Goal: Answer question/provide support: Share knowledge or assist other users

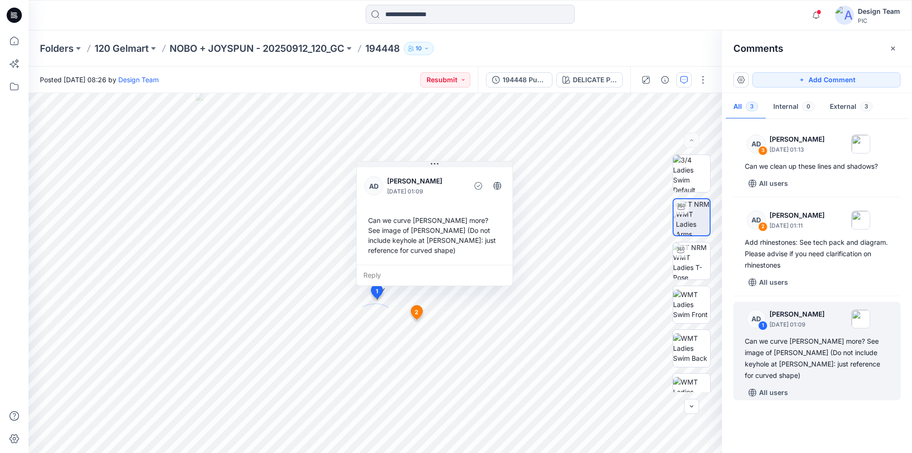
click at [13, 12] on icon at bounding box center [14, 15] width 15 height 15
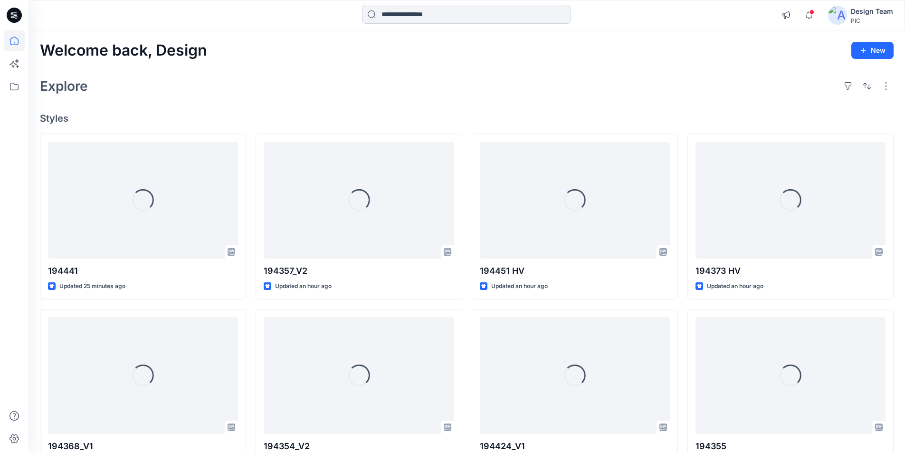
click at [424, 15] on input at bounding box center [466, 14] width 209 height 19
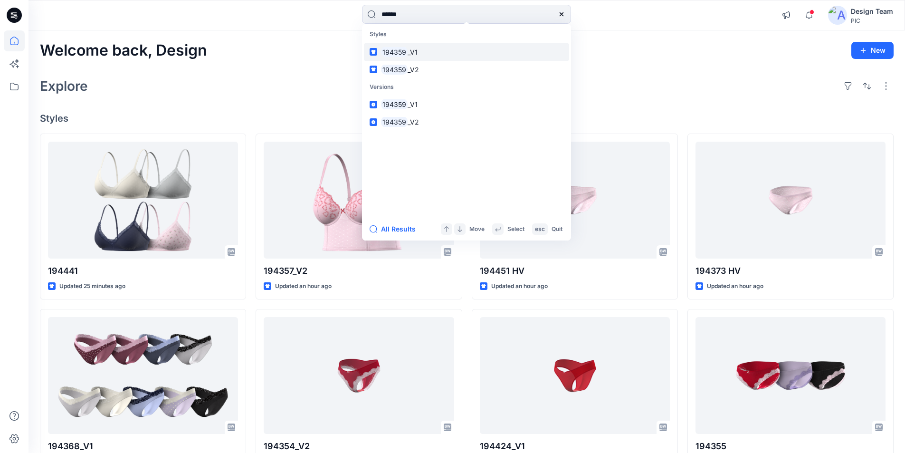
type input "******"
click at [253, 32] on div "Welcome back, Design New Explore Styles 194441 Updated 25 minutes ago 194368_V1…" at bounding box center [467, 362] width 877 height 665
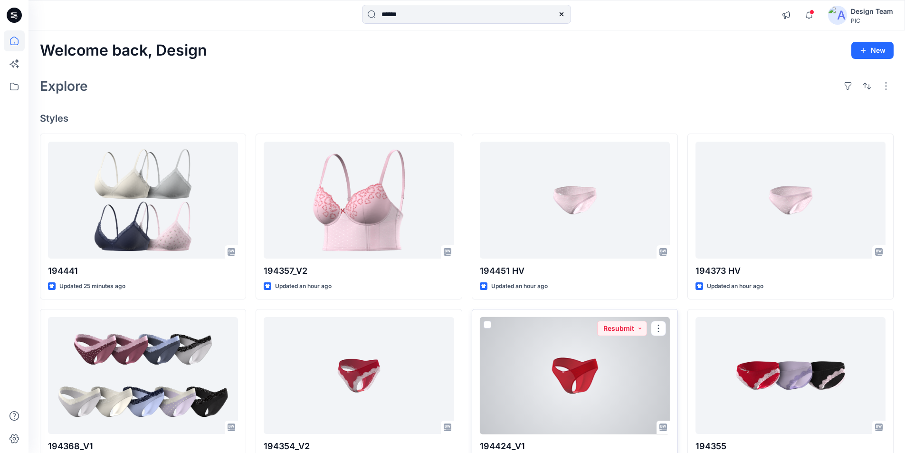
click at [549, 365] on div at bounding box center [575, 375] width 190 height 117
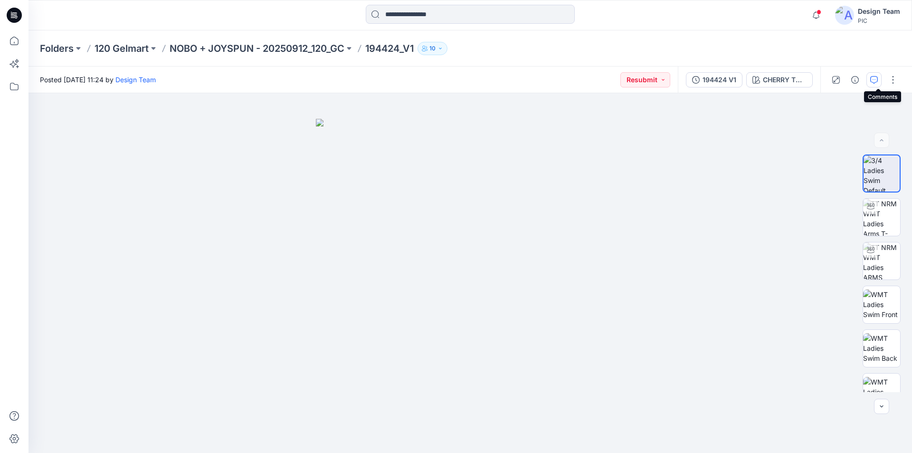
click at [876, 81] on icon "button" at bounding box center [874, 80] width 8 height 8
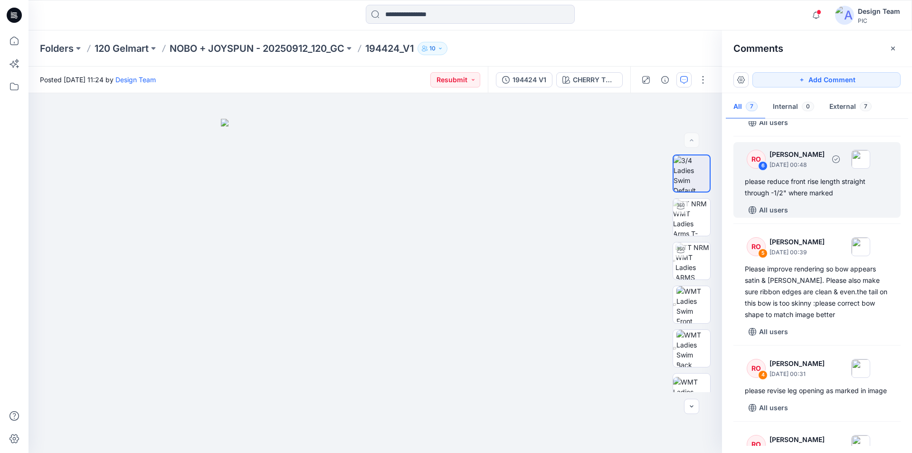
scroll to position [95, 0]
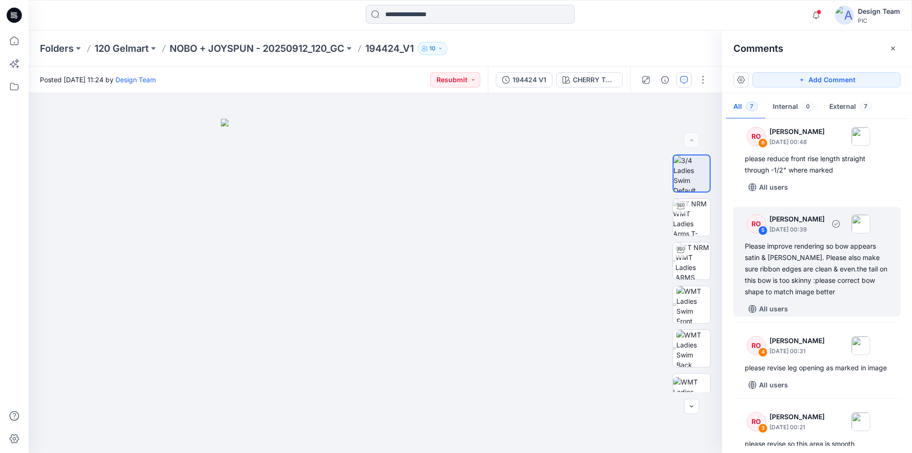
click at [835, 252] on div "Please improve rendering so bow appears satin & [PERSON_NAME]. Please also make…" at bounding box center [817, 268] width 144 height 57
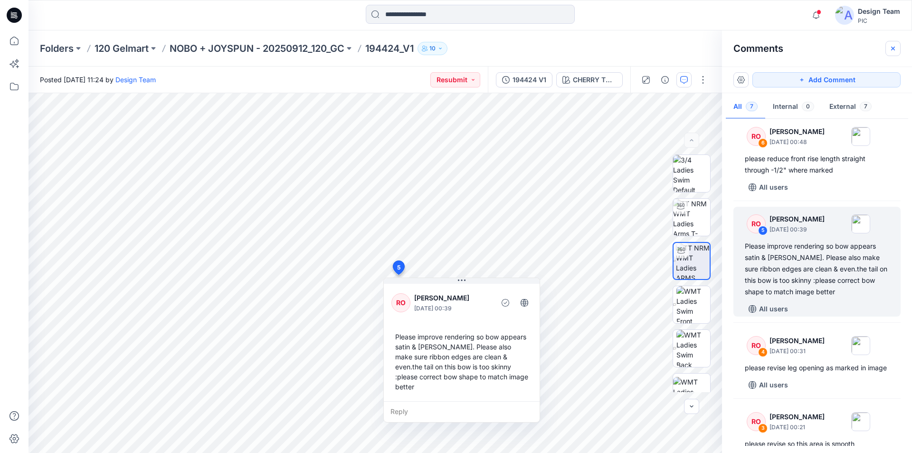
click at [899, 49] on button "button" at bounding box center [893, 48] width 15 height 15
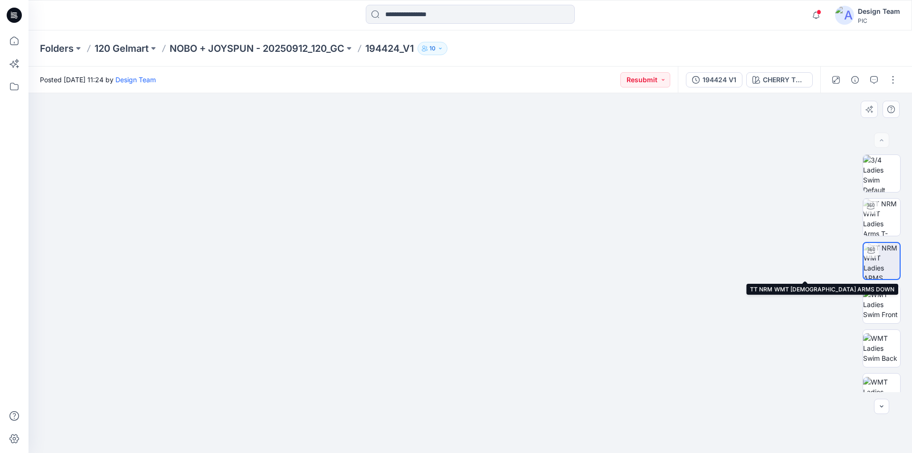
click at [874, 262] on img at bounding box center [882, 261] width 36 height 36
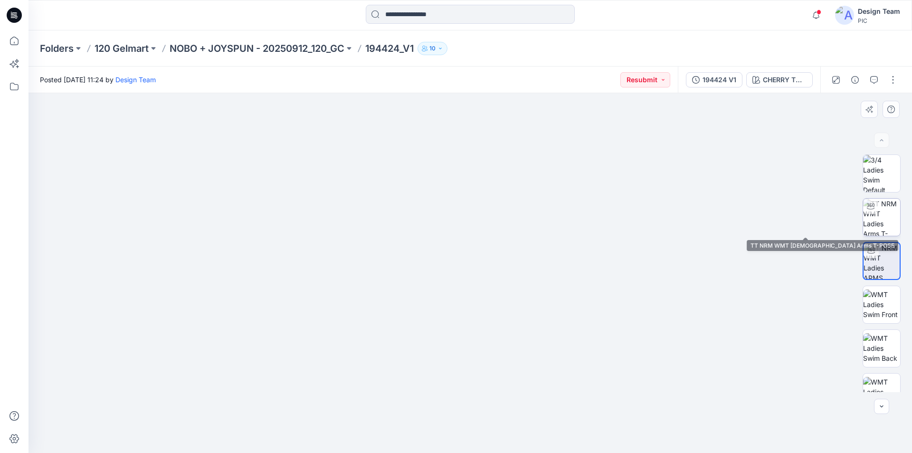
click at [884, 201] on img at bounding box center [881, 217] width 37 height 37
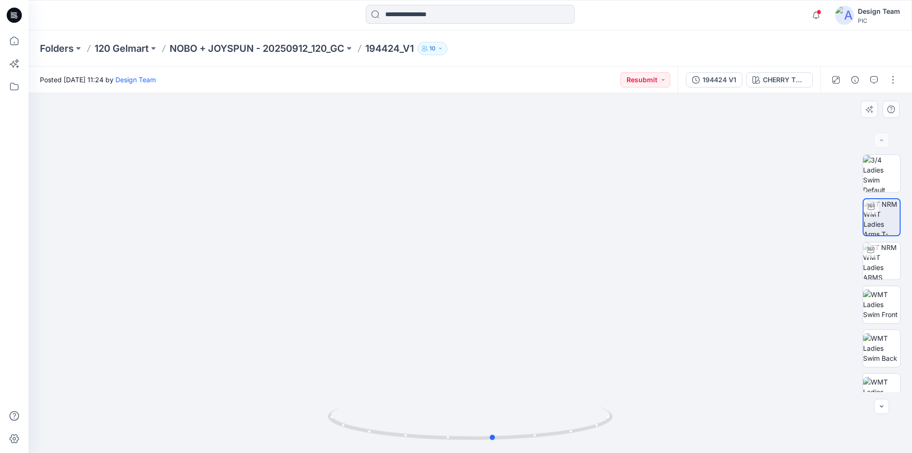
drag, startPoint x: 596, startPoint y: 431, endPoint x: 619, endPoint y: 438, distance: 24.1
click at [619, 438] on div at bounding box center [471, 273] width 884 height 360
click at [879, 76] on button "button" at bounding box center [874, 79] width 15 height 15
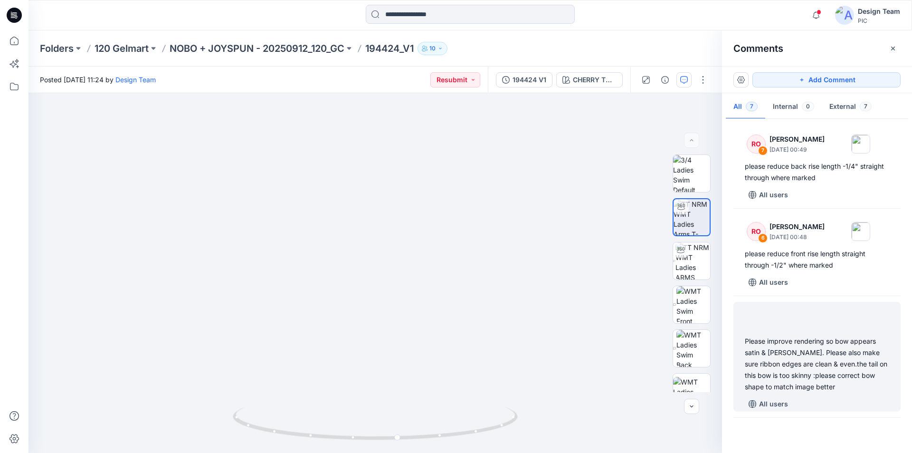
click at [833, 357] on div "Please improve rendering so bow appears satin & [PERSON_NAME]. Please also make…" at bounding box center [817, 363] width 144 height 57
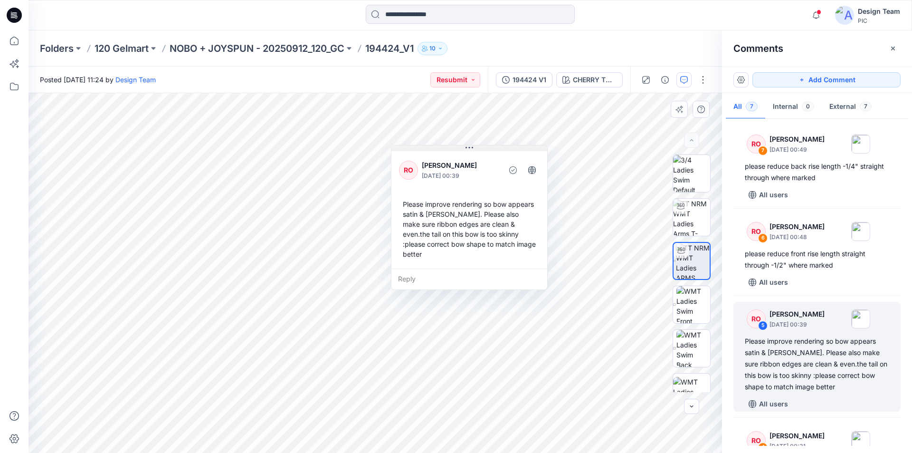
drag, startPoint x: 460, startPoint y: 280, endPoint x: 468, endPoint y: 148, distance: 132.8
click at [468, 148] on icon at bounding box center [470, 148] width 8 height 8
click at [13, 9] on icon at bounding box center [14, 15] width 15 height 15
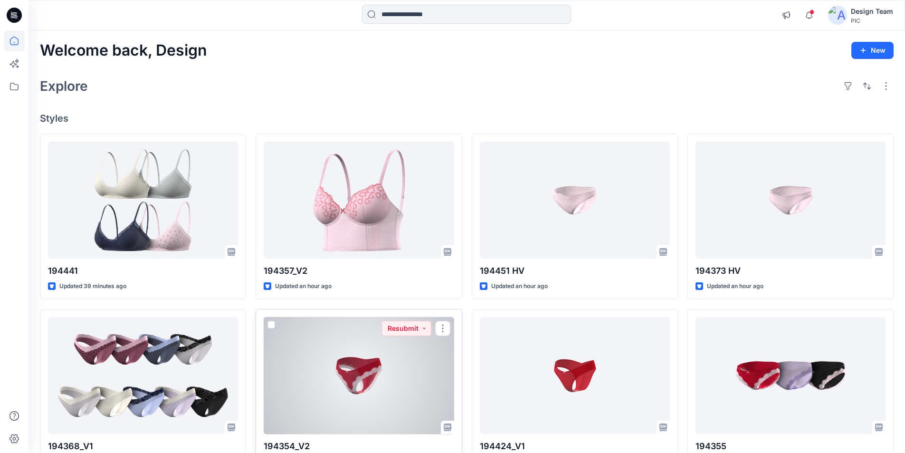
click at [392, 353] on div at bounding box center [359, 375] width 190 height 117
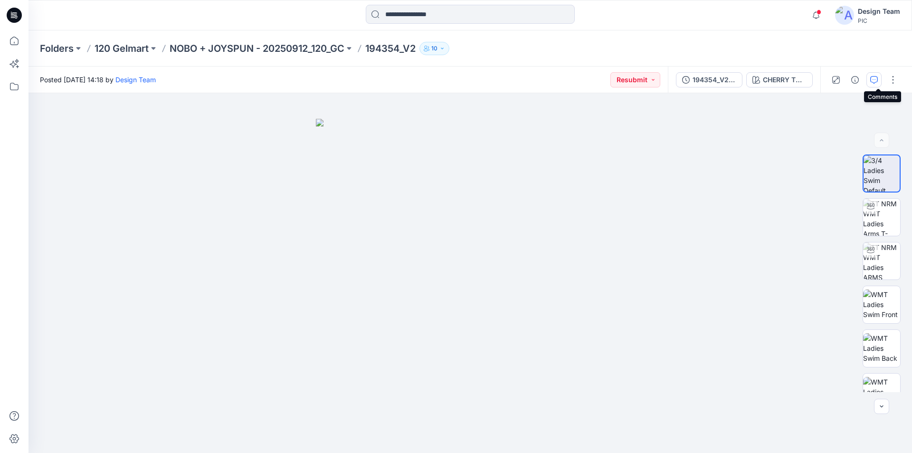
click at [876, 80] on icon "button" at bounding box center [874, 80] width 8 height 8
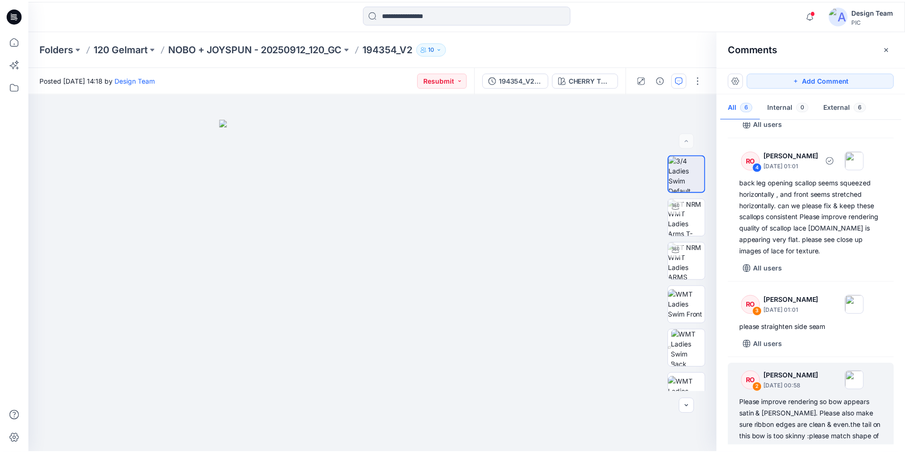
scroll to position [190, 0]
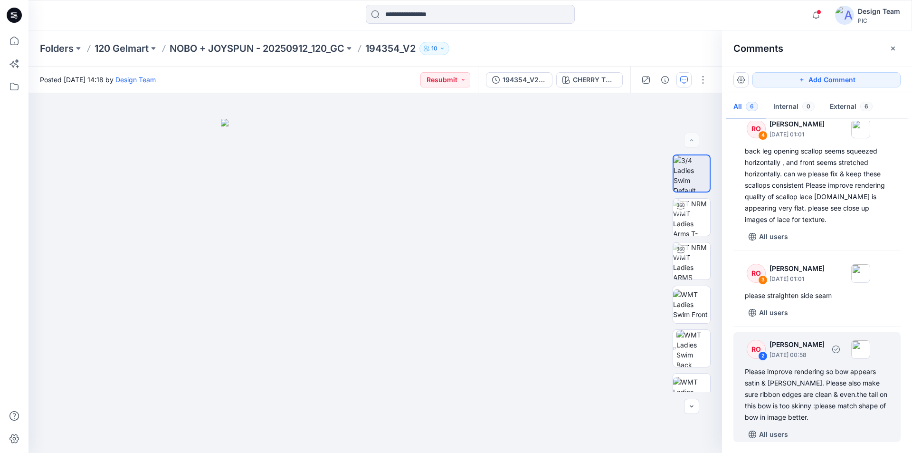
click at [825, 366] on div "Please improve rendering so bow appears satin & [PERSON_NAME]. Please also make…" at bounding box center [817, 394] width 144 height 57
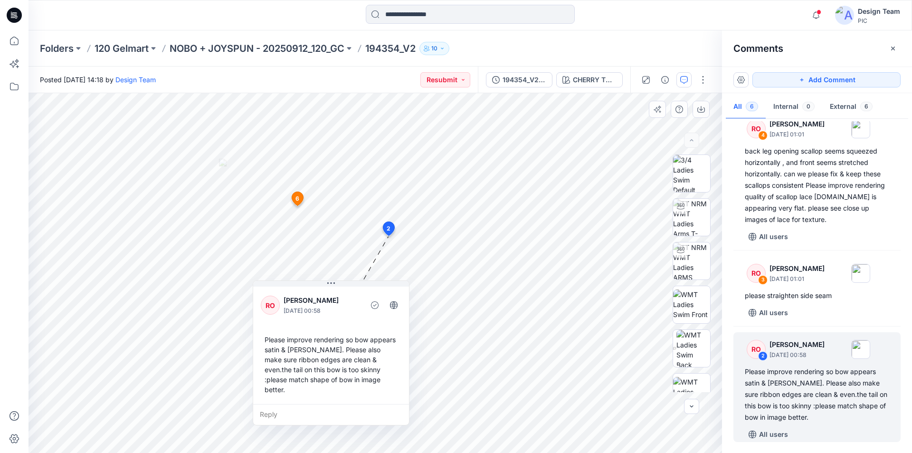
click at [311, 404] on div "Reply" at bounding box center [331, 414] width 156 height 21
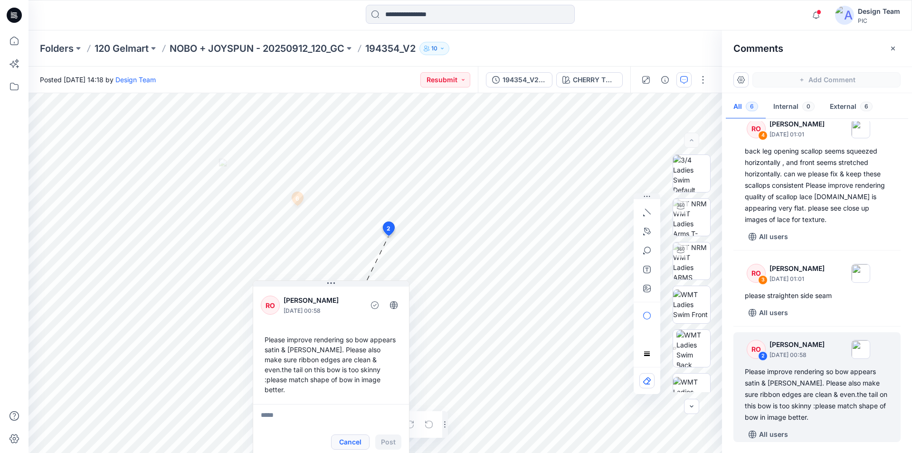
click at [360, 434] on button "Cancel" at bounding box center [350, 441] width 38 height 15
click at [10, 18] on icon at bounding box center [14, 15] width 15 height 15
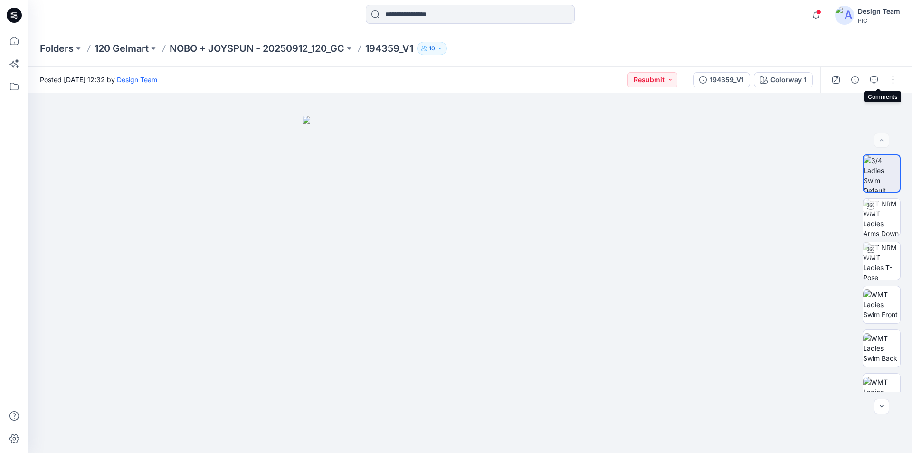
click at [880, 82] on button "button" at bounding box center [874, 79] width 15 height 15
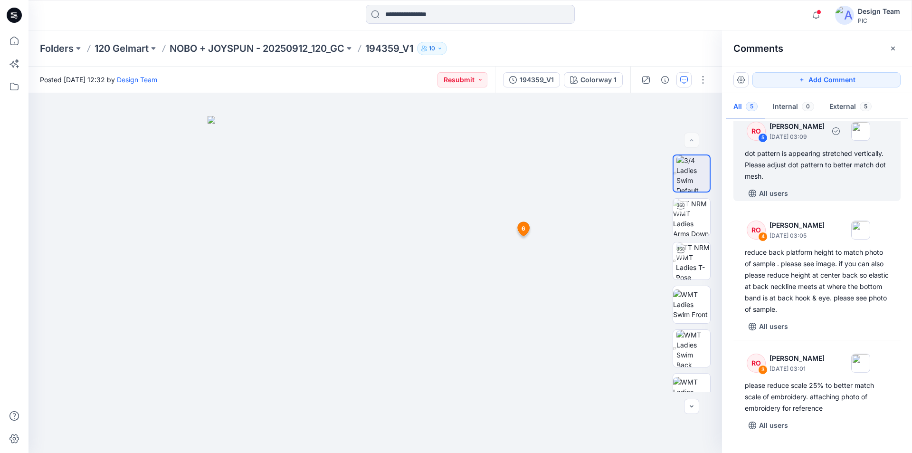
scroll to position [169, 0]
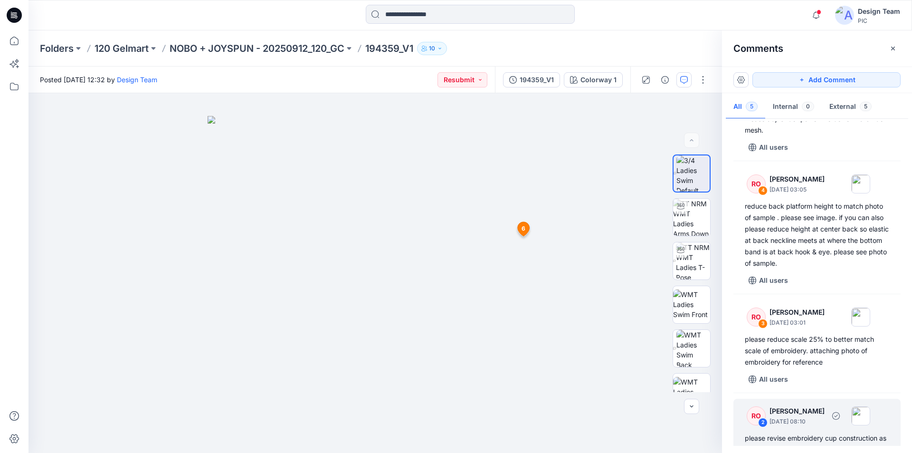
click at [816, 432] on div "please revise embroidery cup construction as per most recent patter updates" at bounding box center [817, 443] width 144 height 23
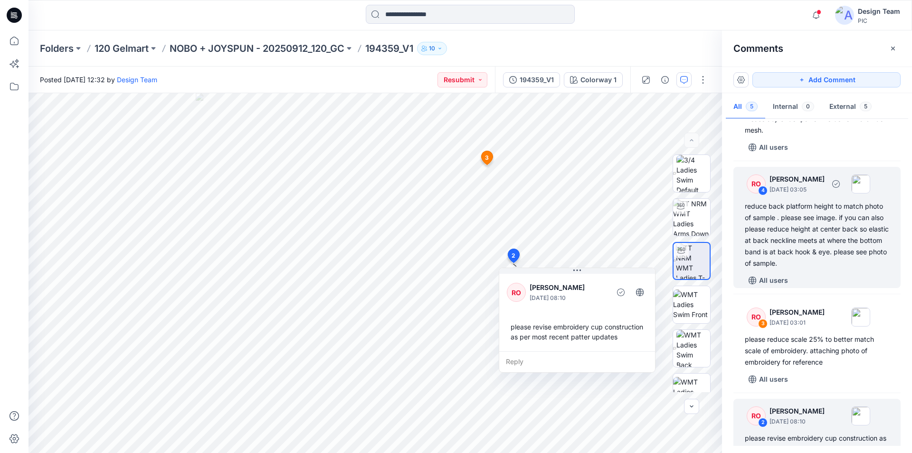
click at [828, 212] on div "reduce back platform height to match photo of sample . please see image. if you…" at bounding box center [817, 235] width 144 height 68
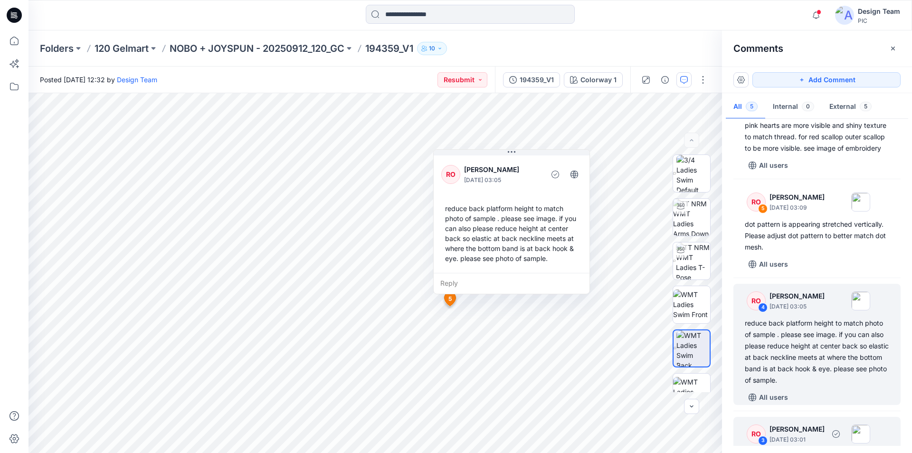
scroll to position [0, 0]
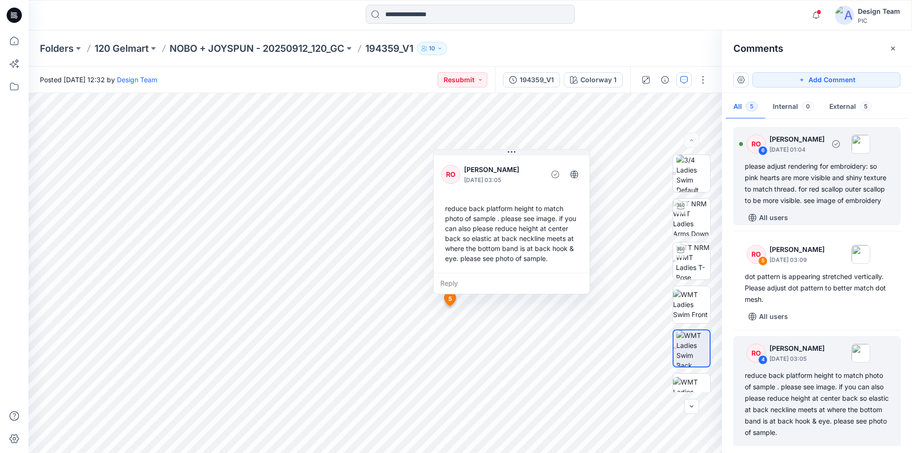
click at [827, 180] on div "please adjust rendering for embroidery: so pink hearts are more visible and shi…" at bounding box center [817, 184] width 144 height 46
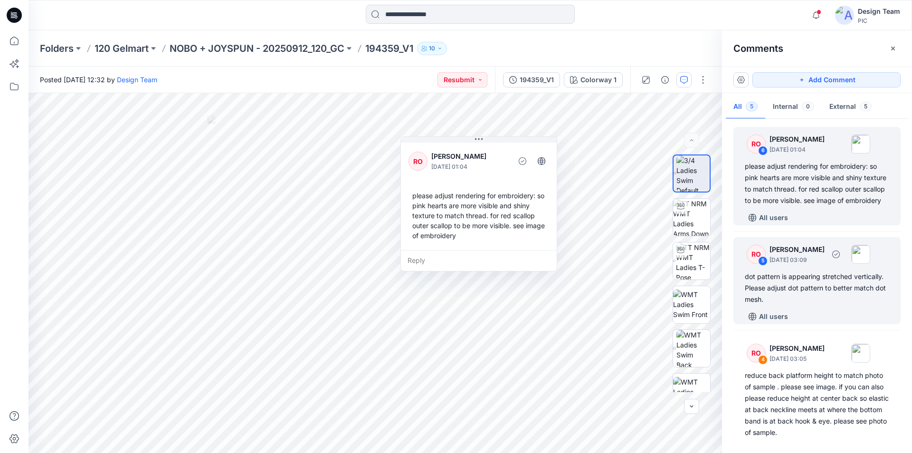
click at [837, 277] on div "dot pattern is appearing stretched vertically. Please adjust dot pattern to bet…" at bounding box center [817, 288] width 144 height 34
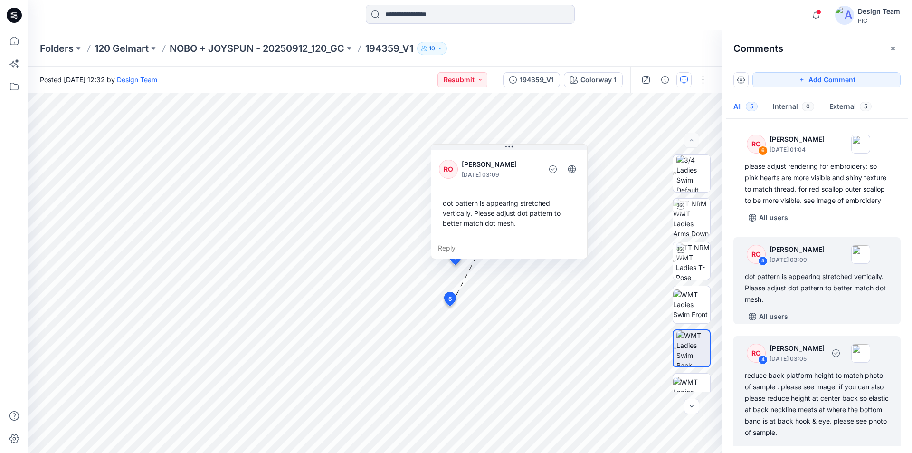
click at [826, 375] on div "reduce back platform height to match photo of sample . please see image. if you…" at bounding box center [817, 404] width 144 height 68
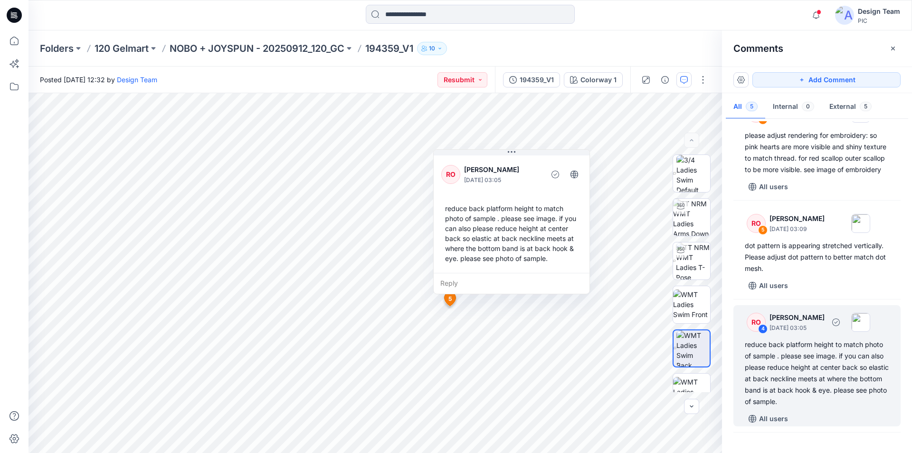
scroll to position [143, 0]
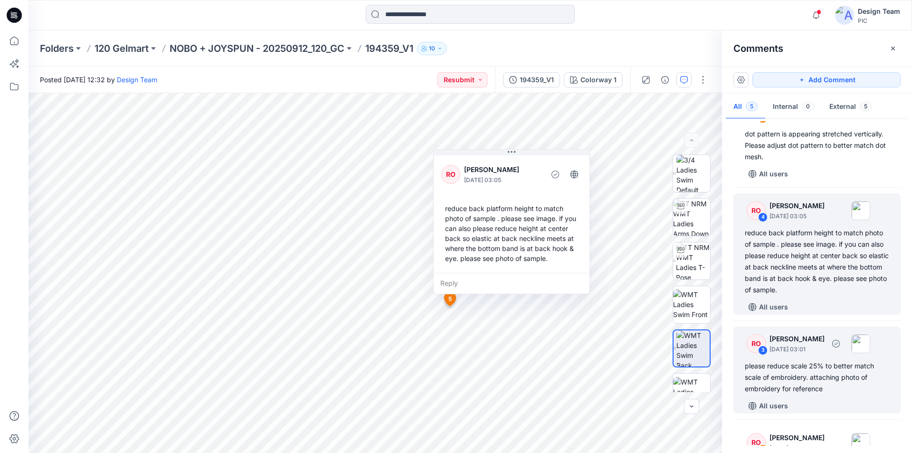
click at [814, 335] on div "RO 3 Raquel Ortiz September 28, 2025 03:01 please reduce scale 25% to better ma…" at bounding box center [817, 369] width 167 height 87
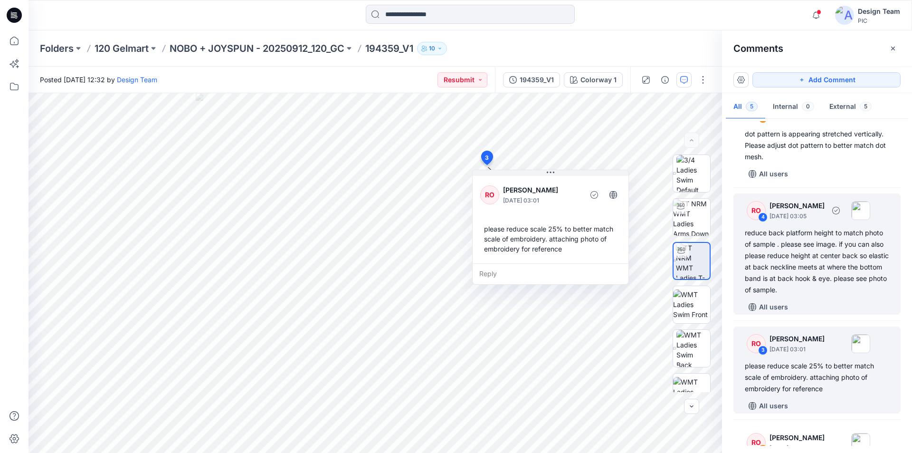
scroll to position [169, 0]
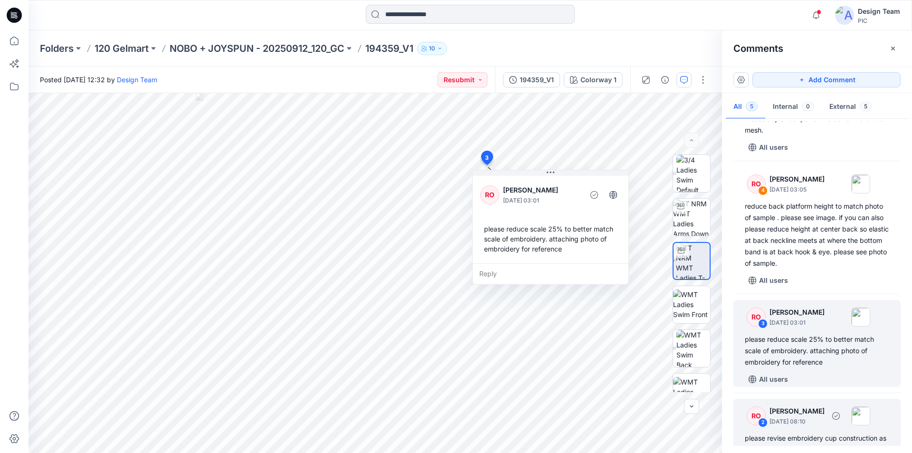
click at [803, 432] on div "please revise embroidery cup construction as per most recent patter updates" at bounding box center [817, 443] width 144 height 23
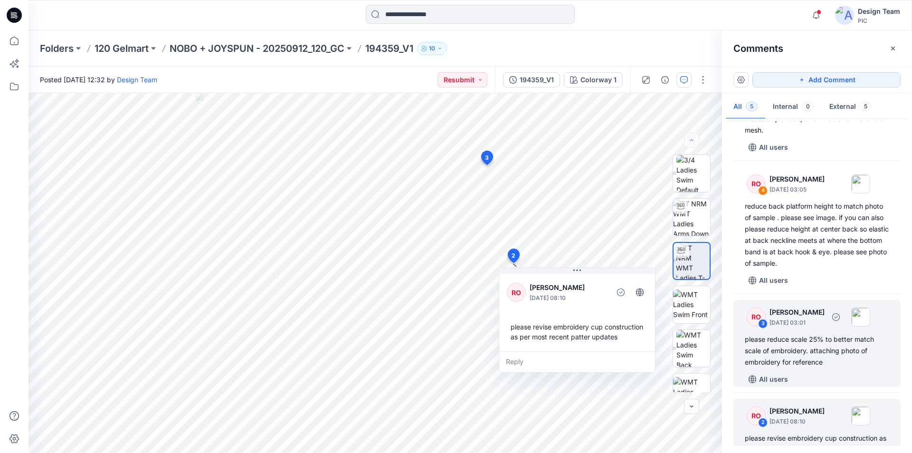
scroll to position [0, 0]
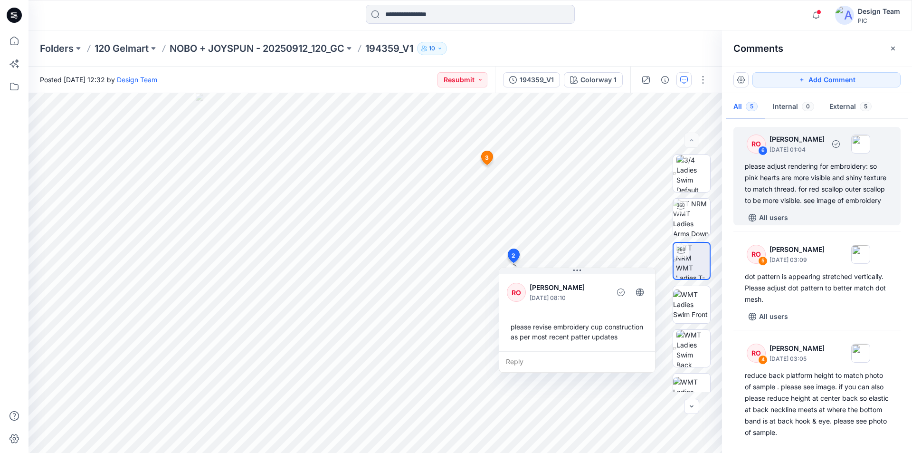
click at [840, 179] on div "please adjust rendering for embroidery: so pink hearts are more visible and shi…" at bounding box center [817, 184] width 144 height 46
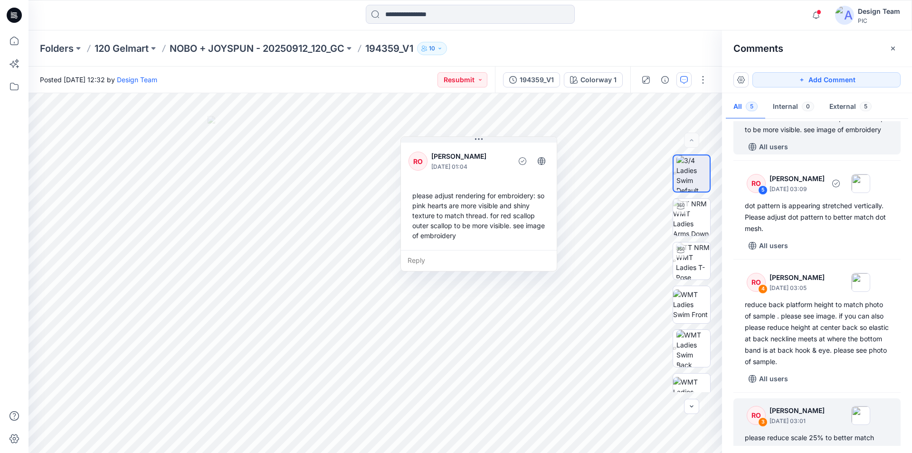
scroll to position [169, 0]
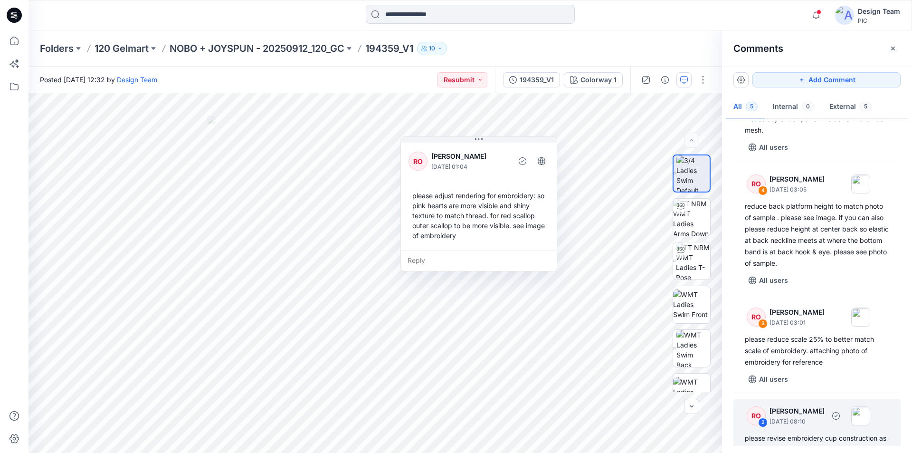
click at [795, 432] on div "please revise embroidery cup construction as per most recent patter updates" at bounding box center [817, 443] width 144 height 23
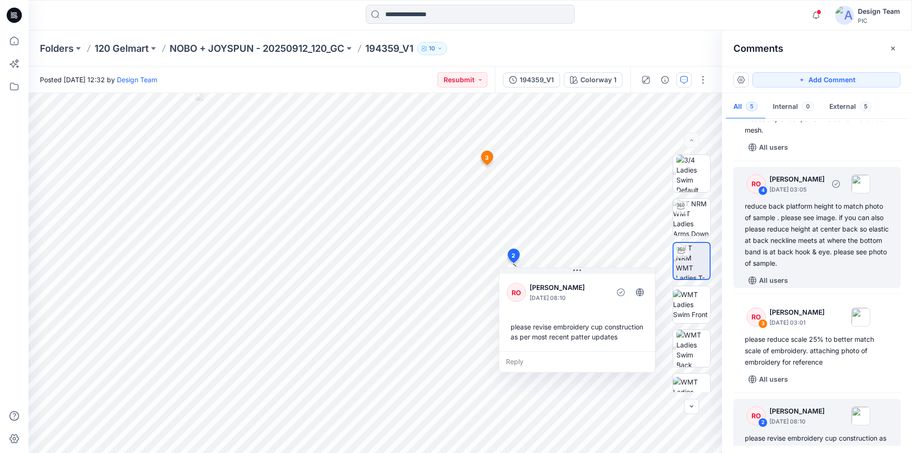
click at [830, 201] on div "reduce back platform height to match photo of sample . please see image. if you…" at bounding box center [817, 235] width 144 height 68
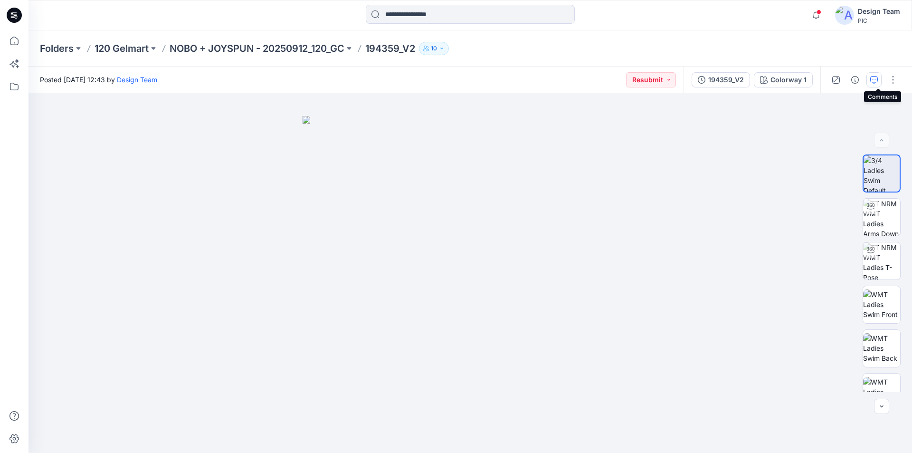
click at [874, 79] on button "button" at bounding box center [874, 79] width 15 height 15
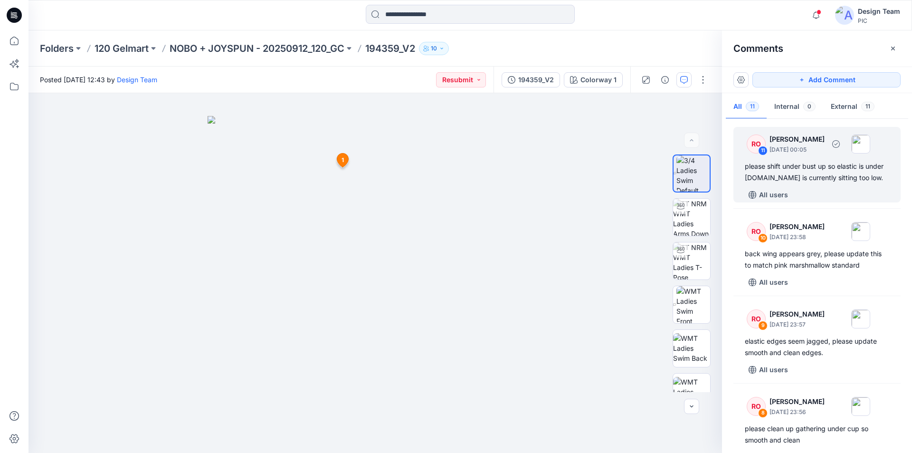
click at [832, 173] on div "please shift under bust up so elastic is under bust.It is currently sitting too…" at bounding box center [817, 172] width 144 height 23
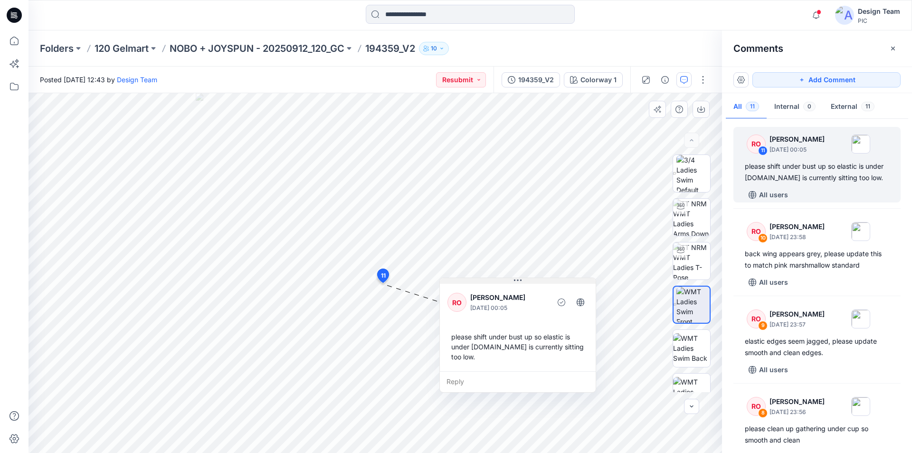
drag, startPoint x: 447, startPoint y: 291, endPoint x: 518, endPoint y: 281, distance: 72.0
click at [518, 281] on icon at bounding box center [518, 279] width 8 height 1
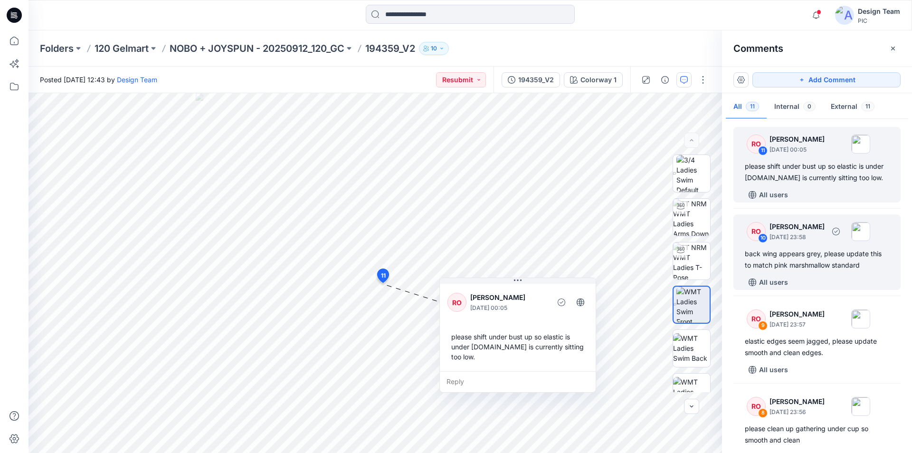
click at [810, 253] on div "back wing appears grey, please update this to match pink marshmallow standard" at bounding box center [817, 259] width 144 height 23
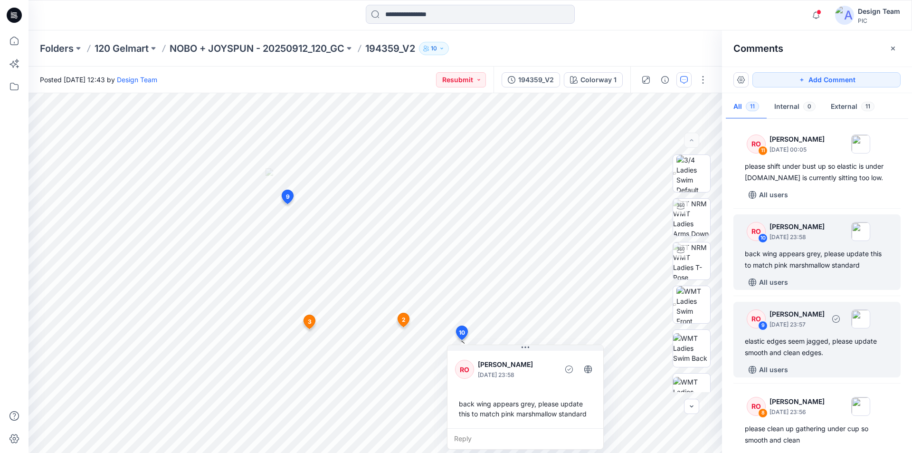
click at [813, 343] on div "elastic edges seem jagged, please update smooth and clean edges." at bounding box center [817, 346] width 144 height 23
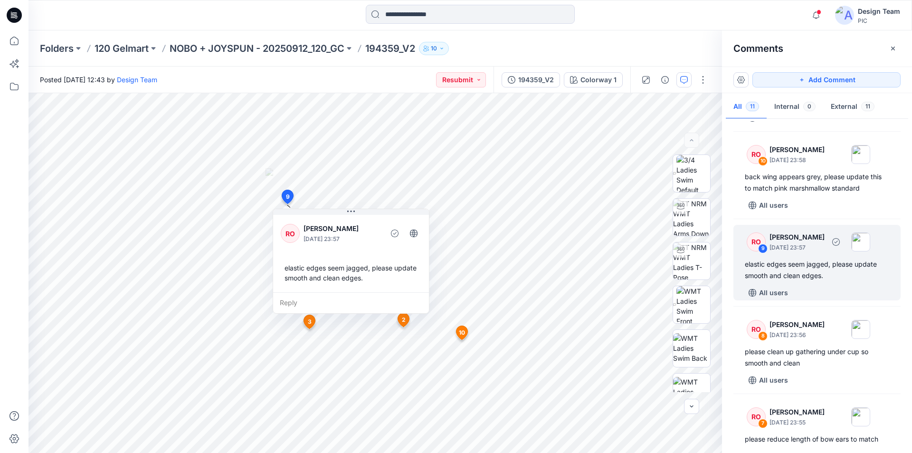
scroll to position [95, 0]
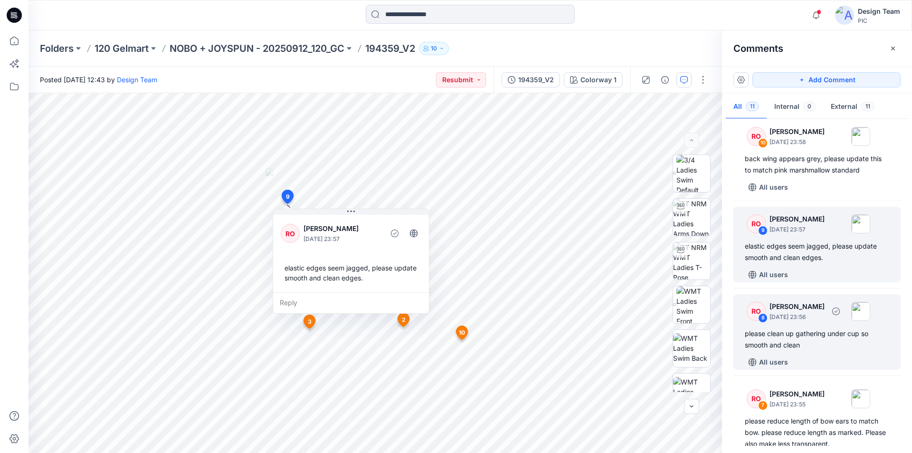
click at [825, 315] on p "September 30, 2025 23:56" at bounding box center [797, 317] width 55 height 10
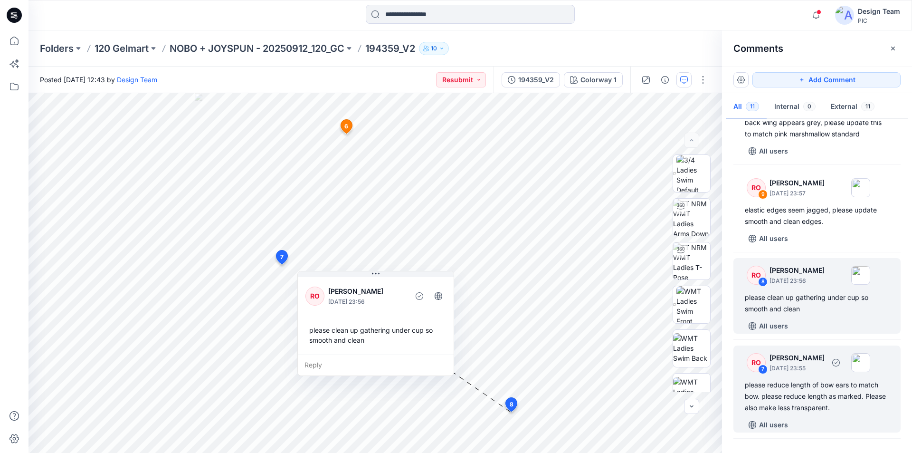
scroll to position [190, 0]
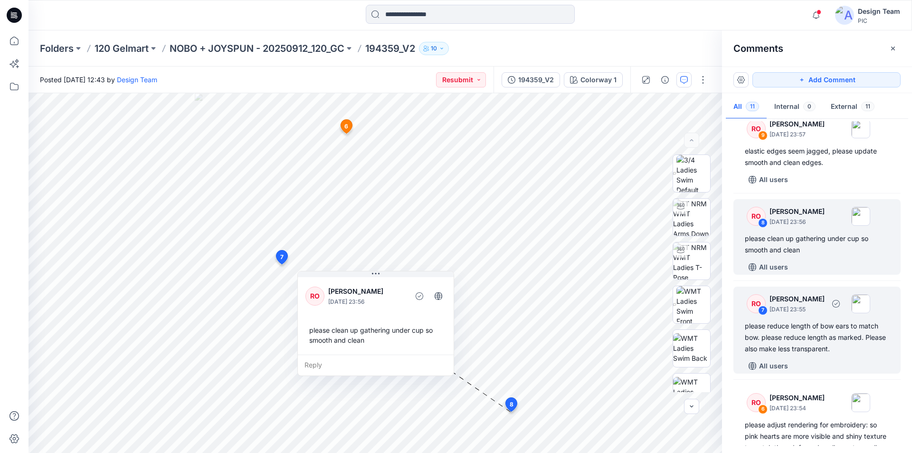
click at [819, 320] on div "please reduce length of bow ears to match bow. please reduce length as marked. …" at bounding box center [817, 337] width 144 height 34
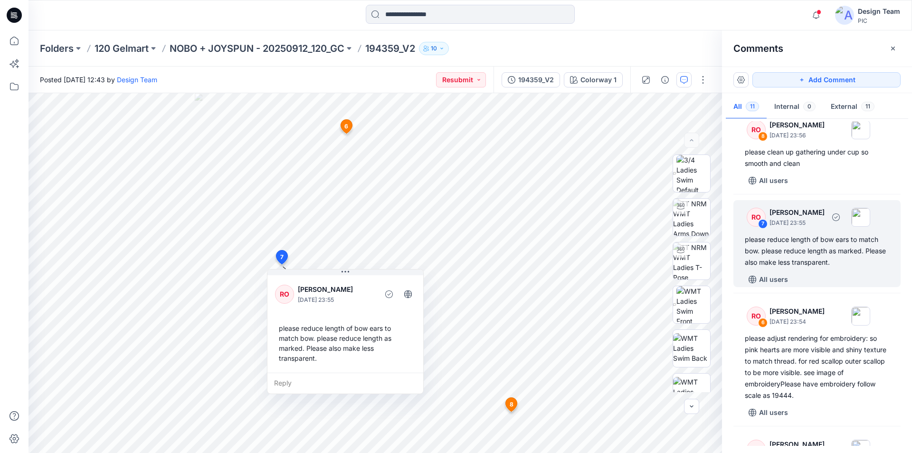
scroll to position [285, 0]
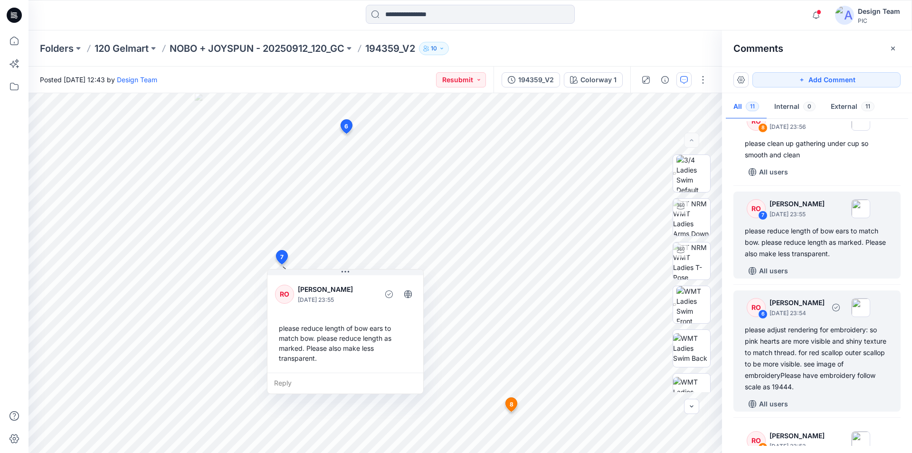
click at [816, 324] on div "please adjust rendering for embroidery: so pink hearts are more visible and shi…" at bounding box center [817, 358] width 144 height 68
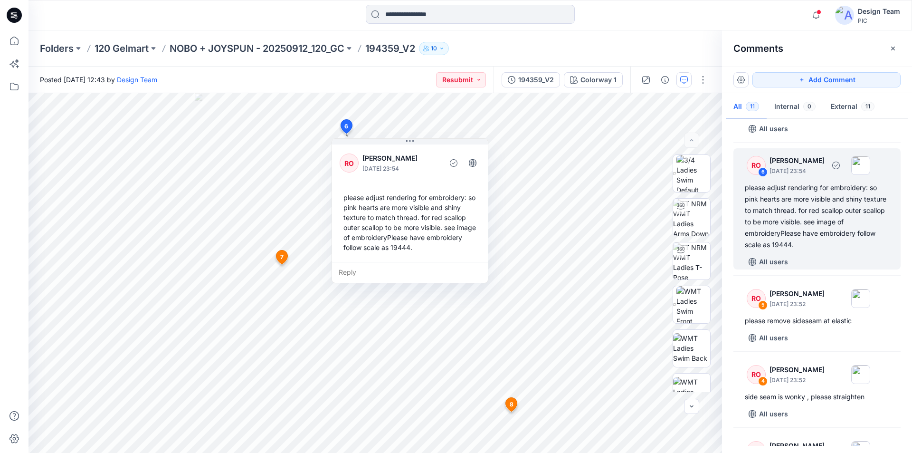
scroll to position [428, 0]
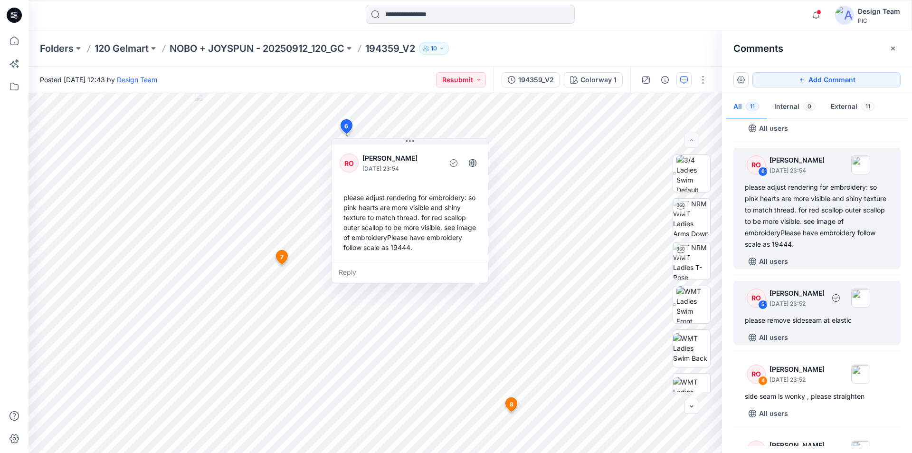
click at [823, 315] on div "please remove sideseam at elastic" at bounding box center [817, 320] width 144 height 11
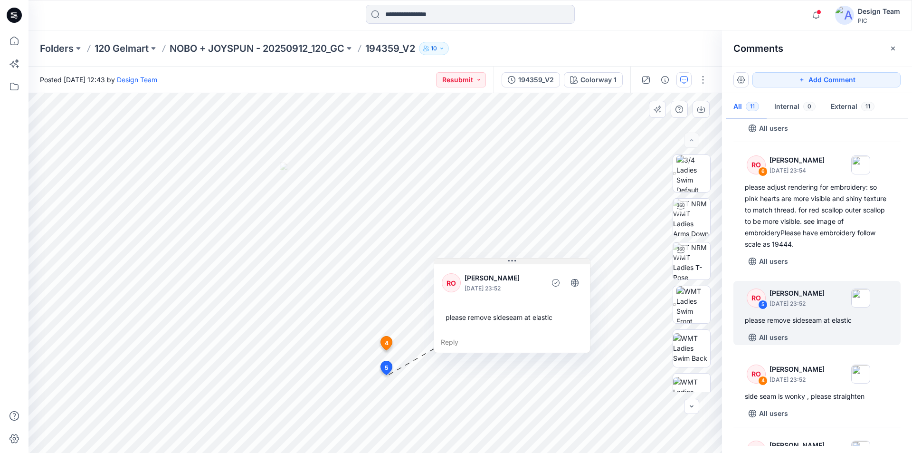
drag, startPoint x: 418, startPoint y: 290, endPoint x: 510, endPoint y: 259, distance: 97.1
click at [510, 259] on icon at bounding box center [512, 261] width 8 height 8
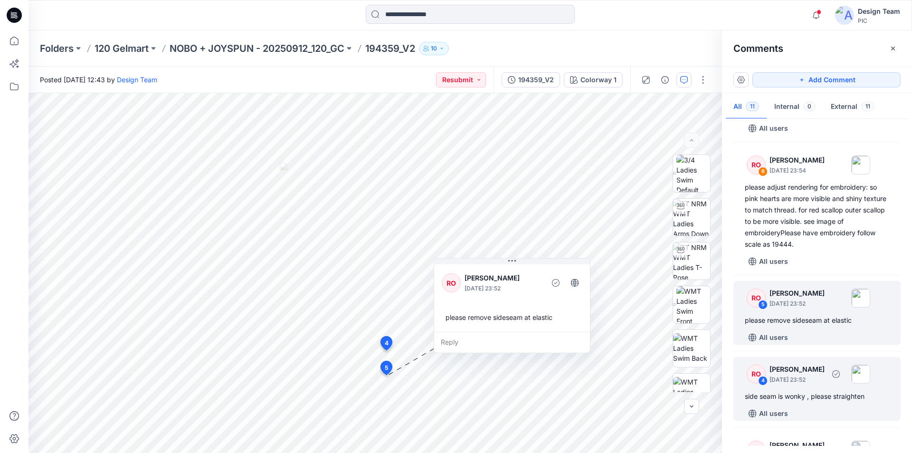
click at [825, 361] on div "RO 4 Raquel Ortiz September 30, 2025 23:52" at bounding box center [804, 374] width 131 height 26
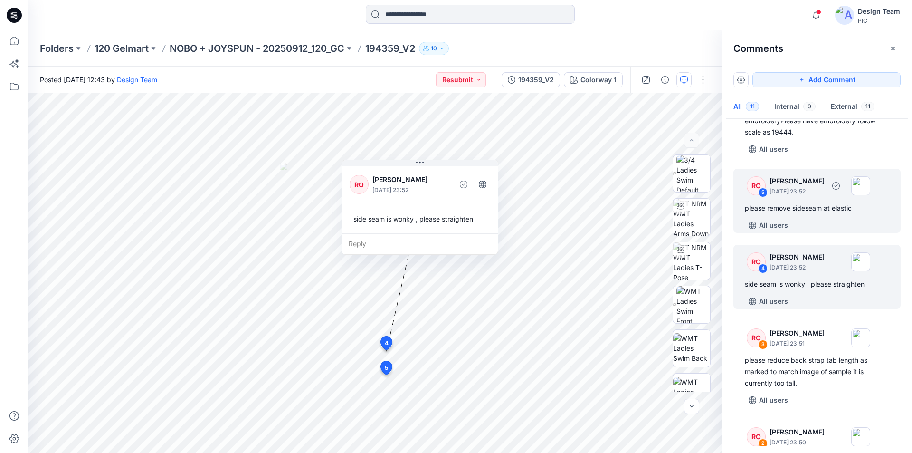
scroll to position [618, 0]
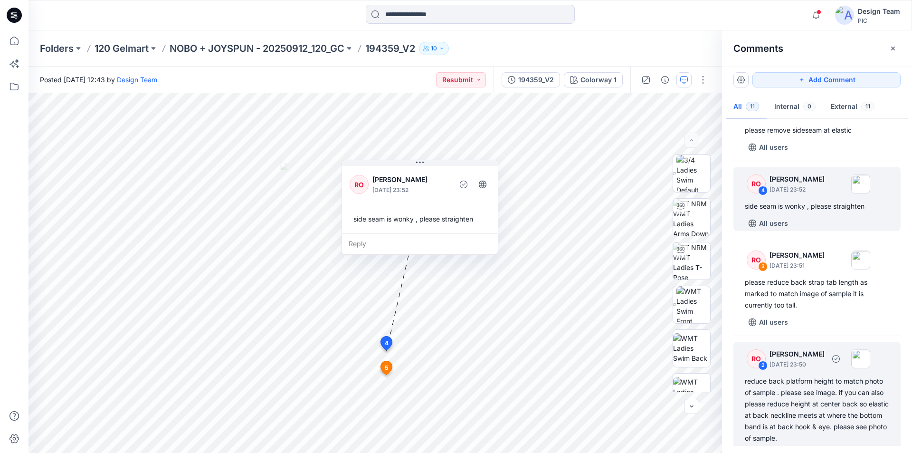
click at [823, 375] on div "reduce back platform height to match photo of sample . please see image. if you…" at bounding box center [817, 409] width 144 height 68
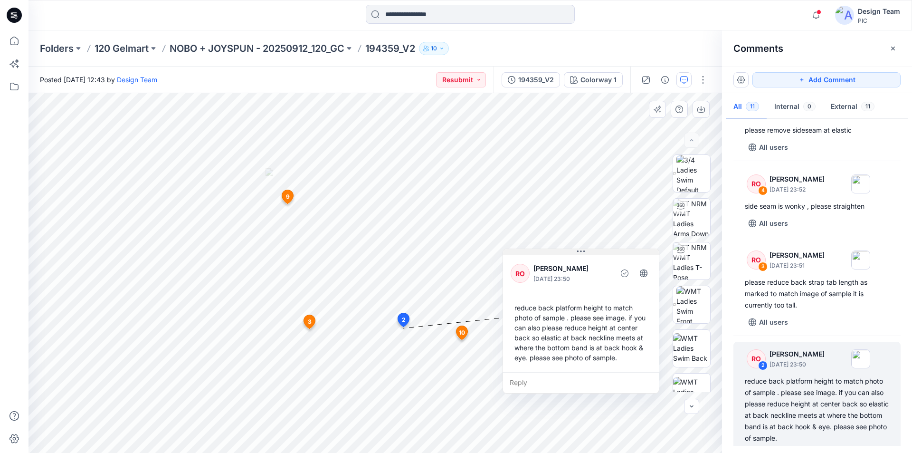
drag, startPoint x: 464, startPoint y: 333, endPoint x: 578, endPoint y: 250, distance: 141.1
click at [578, 250] on icon at bounding box center [581, 252] width 8 height 8
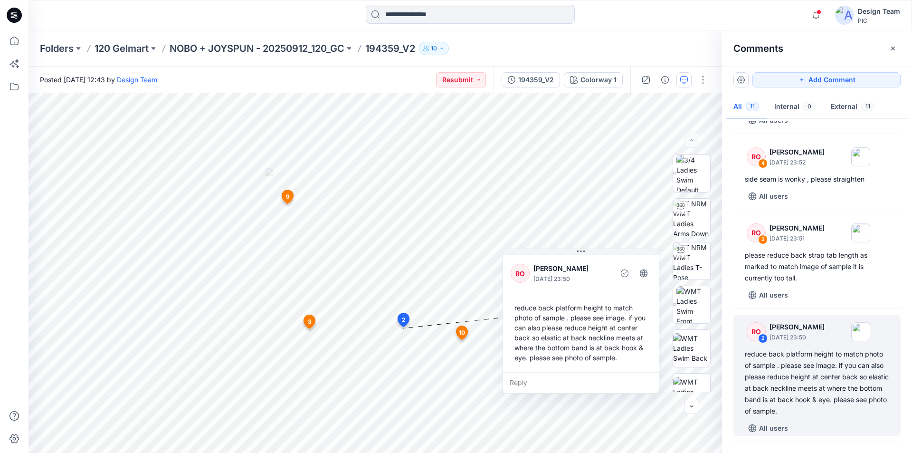
scroll to position [660, 0]
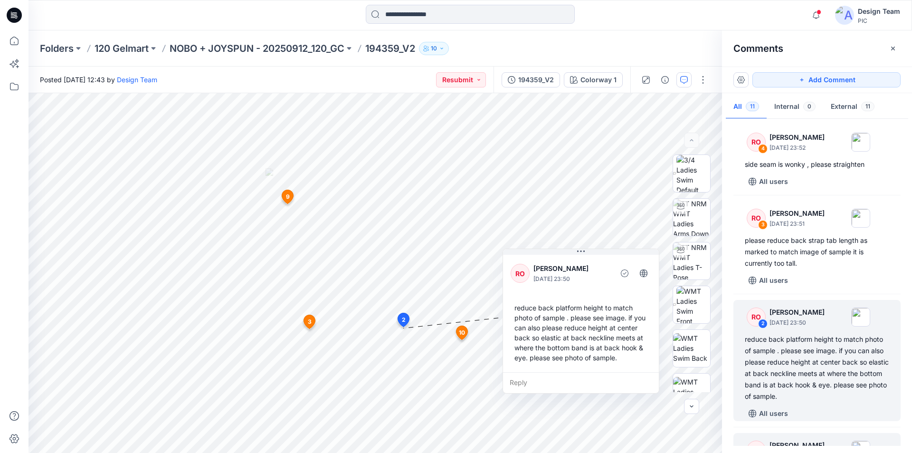
click at [789, 437] on div "RO 1 Raquel Ortiz September 30, 2025 23:49" at bounding box center [804, 450] width 131 height 26
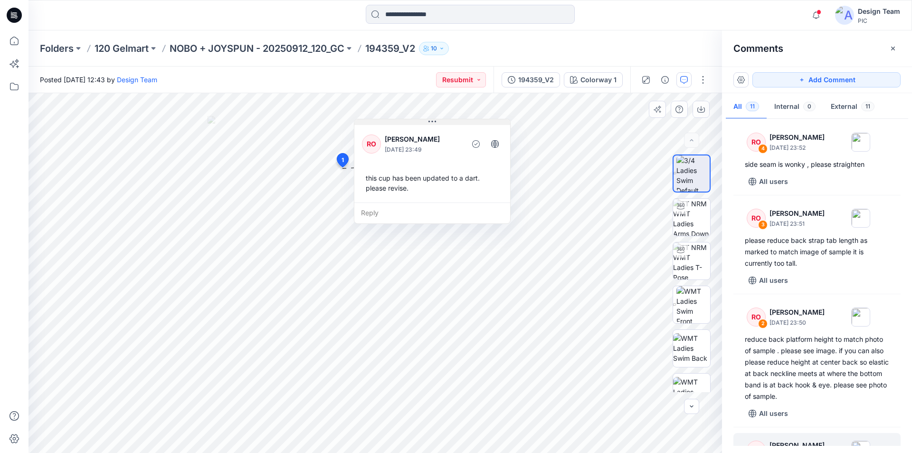
drag, startPoint x: 407, startPoint y: 176, endPoint x: 433, endPoint y: 123, distance: 59.3
click at [433, 123] on icon at bounding box center [433, 122] width 8 height 8
click at [554, 78] on div "194359_V2" at bounding box center [536, 80] width 36 height 10
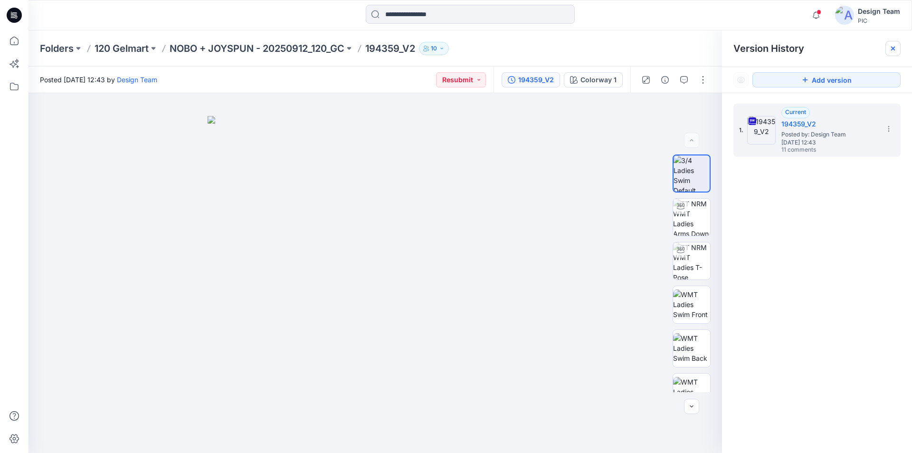
click at [896, 48] on icon at bounding box center [893, 49] width 8 height 8
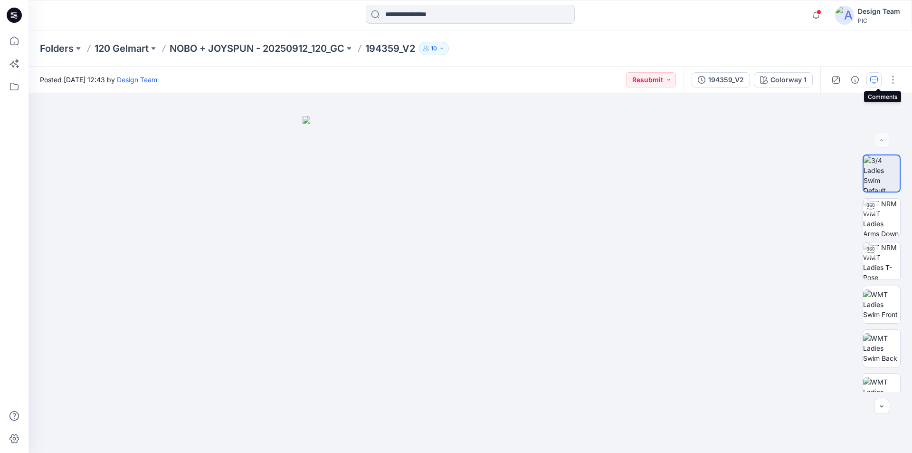
click at [881, 78] on button "button" at bounding box center [874, 79] width 15 height 15
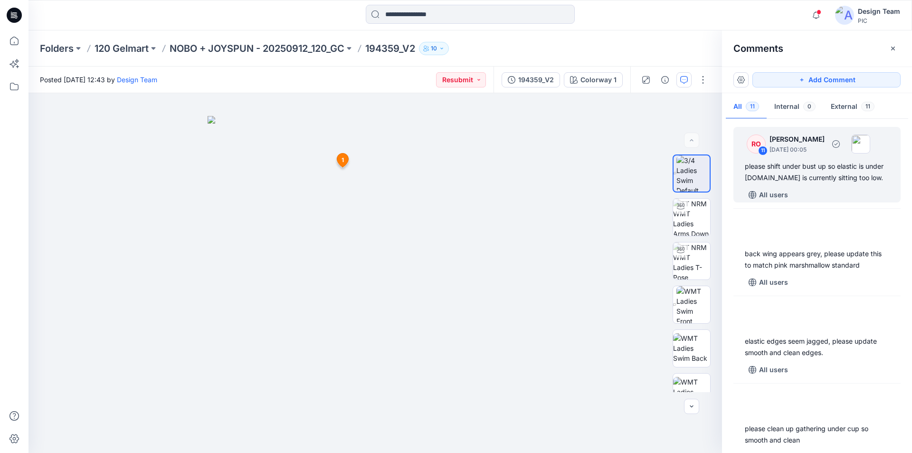
click at [813, 177] on div "please shift under bust up so elastic is under bust.It is currently sitting too…" at bounding box center [817, 172] width 144 height 23
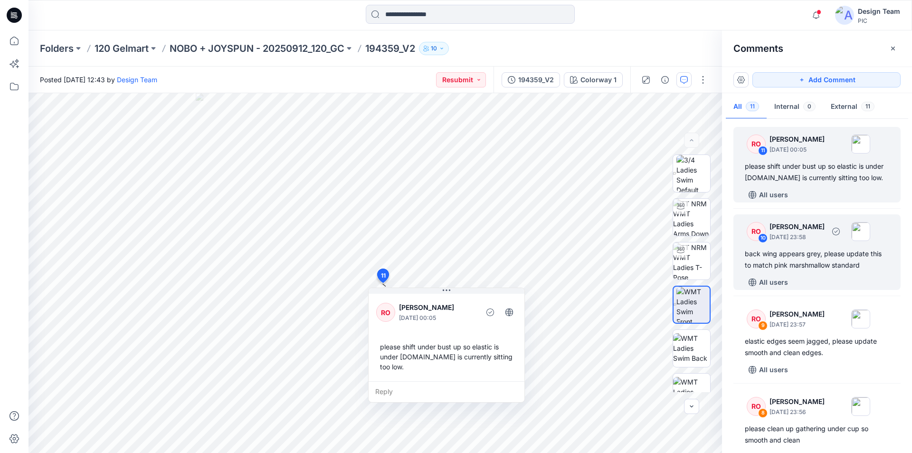
click at [843, 266] on div "back wing appears grey, please update this to match pink marshmallow standard" at bounding box center [817, 259] width 144 height 23
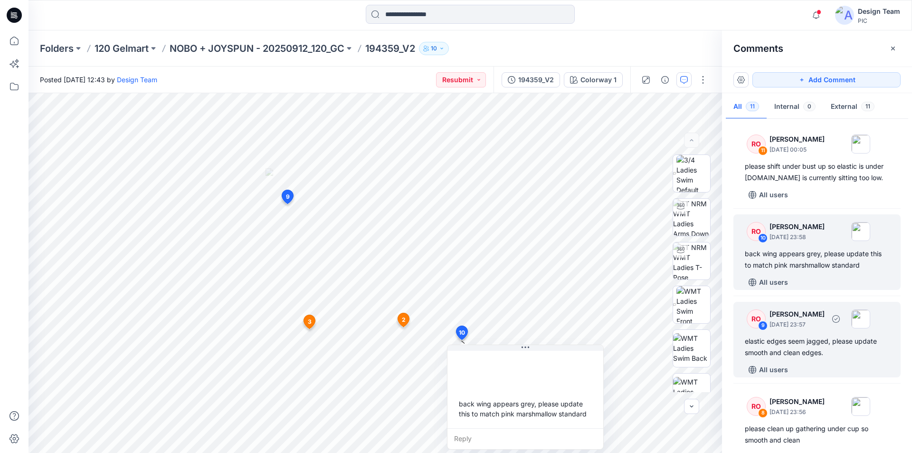
click at [816, 337] on div "elastic edges seem jagged, please update smooth and clean edges." at bounding box center [817, 346] width 144 height 23
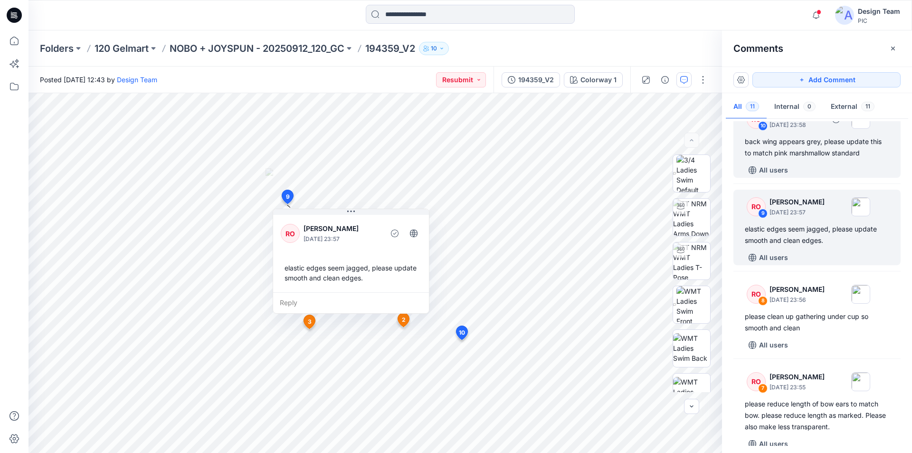
scroll to position [143, 0]
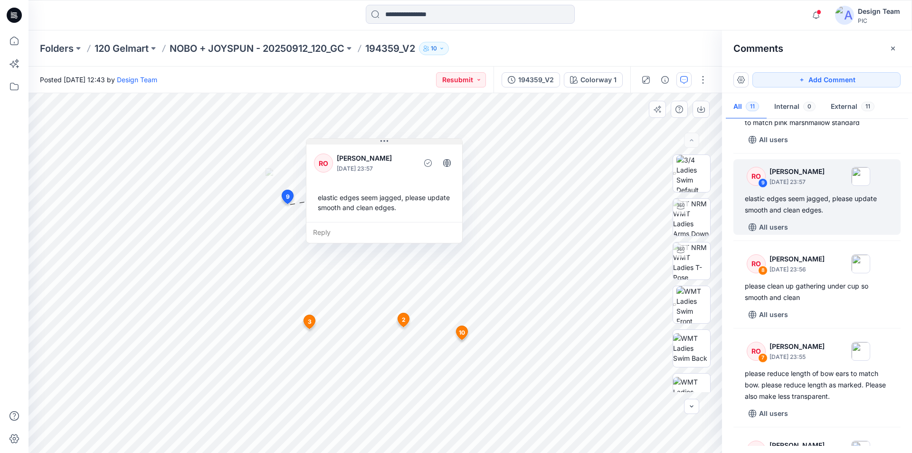
drag, startPoint x: 365, startPoint y: 214, endPoint x: 382, endPoint y: 145, distance: 71.2
click at [382, 145] on div "RO Raquel Ortiz September 30, 2025 23:57 elastic edges seem jagged, please upda…" at bounding box center [384, 182] width 156 height 79
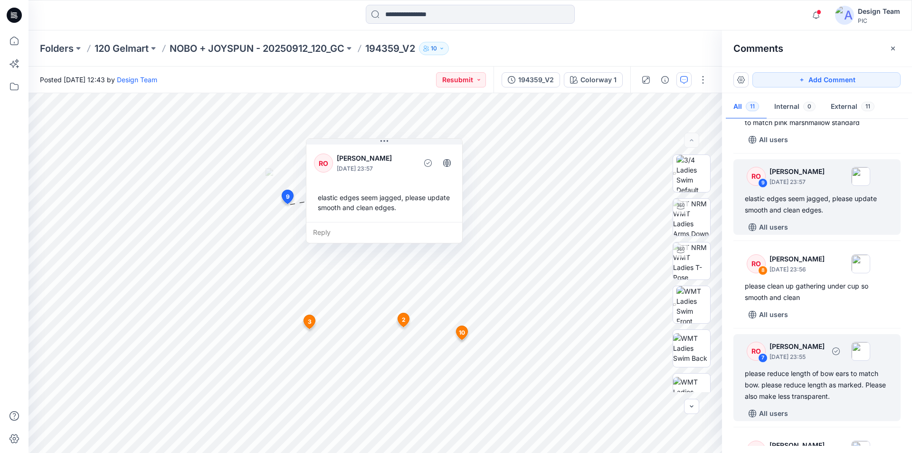
click at [822, 368] on div "please reduce length of bow ears to match bow. please reduce length as marked. …" at bounding box center [817, 385] width 144 height 34
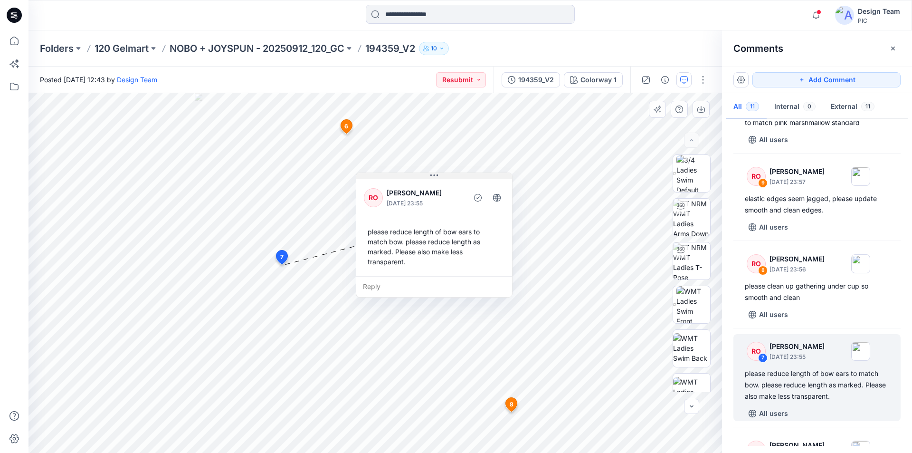
drag, startPoint x: 373, startPoint y: 264, endPoint x: 431, endPoint y: 176, distance: 106.2
click at [431, 176] on icon at bounding box center [434, 176] width 8 height 8
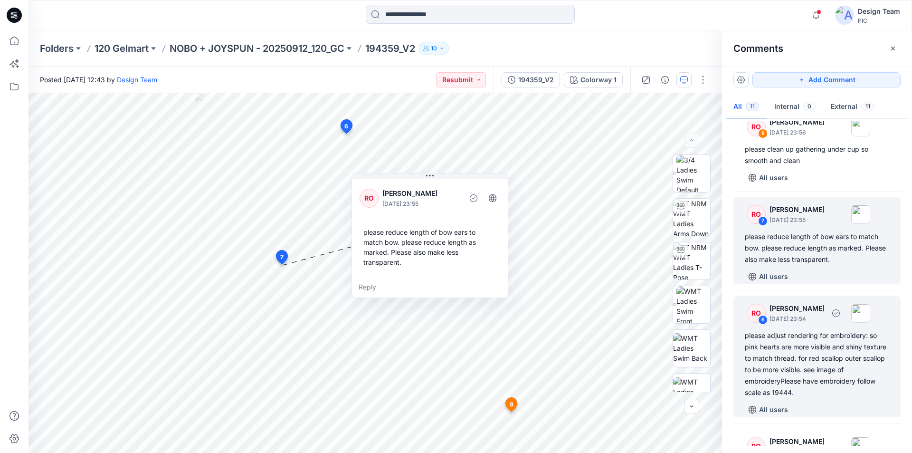
scroll to position [333, 0]
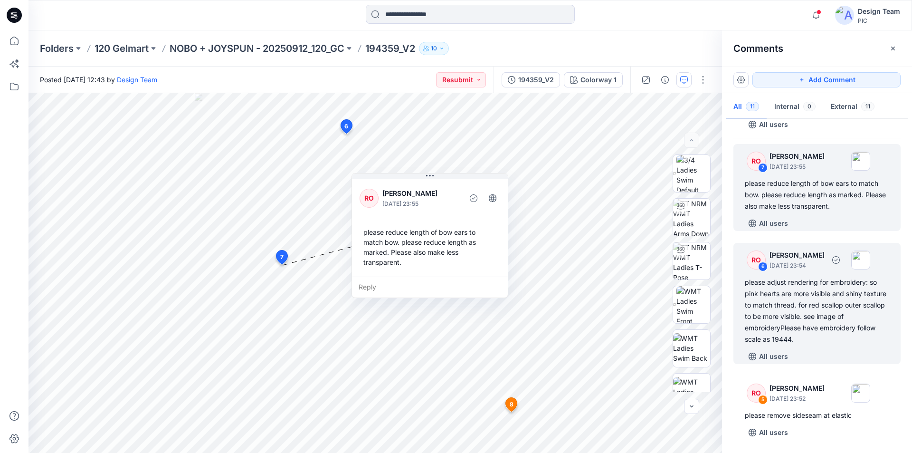
click at [826, 278] on div "please adjust rendering for embroidery: so pink hearts are more visible and shi…" at bounding box center [817, 311] width 144 height 68
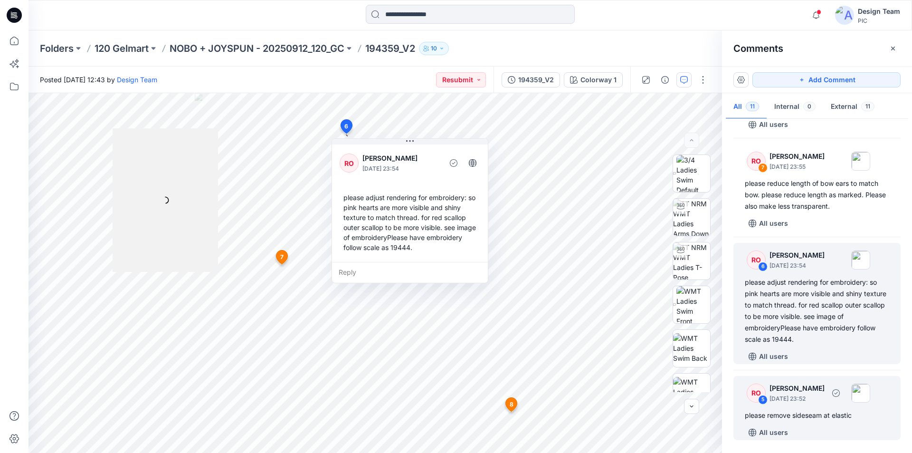
click at [820, 376] on div "RO 5 Raquel Ortiz September 30, 2025 23:52 please remove sideseam at elastic Al…" at bounding box center [817, 408] width 167 height 64
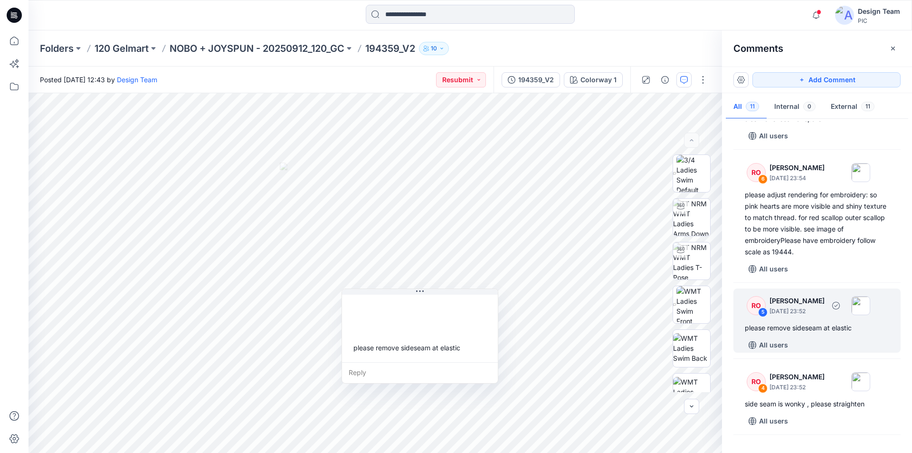
scroll to position [428, 0]
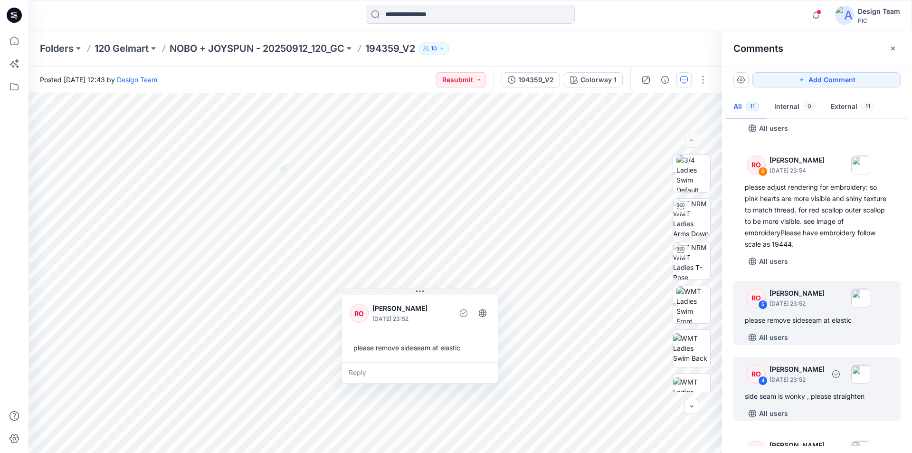
click at [825, 375] on p "September 30, 2025 23:52" at bounding box center [797, 380] width 55 height 10
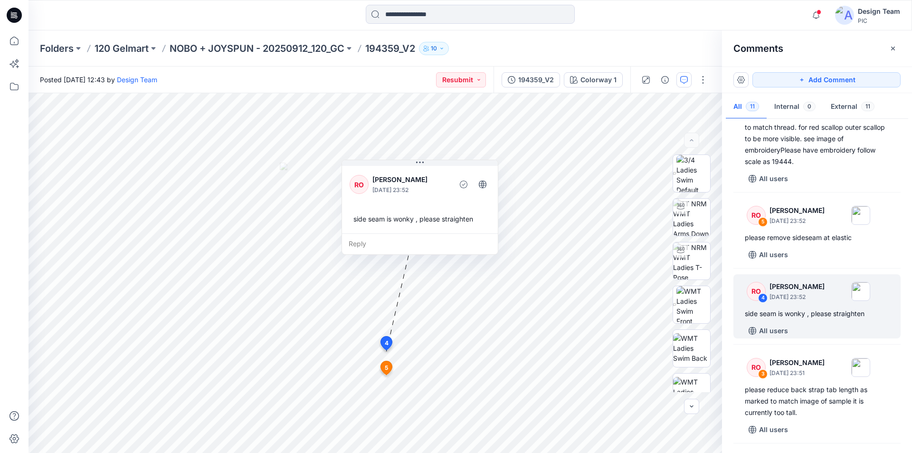
scroll to position [660, 0]
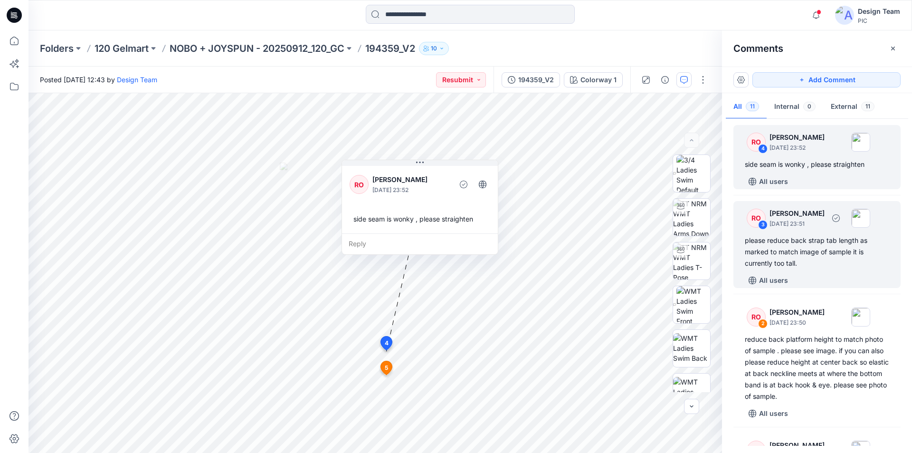
click at [812, 201] on div "RO 3 Raquel Ortiz September 30, 2025 23:51 please reduce back strap tab length …" at bounding box center [817, 244] width 167 height 87
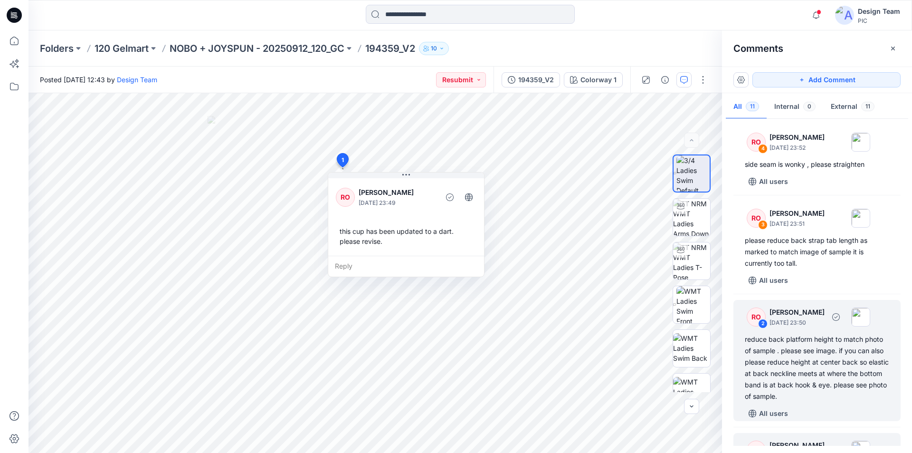
click at [808, 334] on div "reduce back platform height to match photo of sample . please see image. if you…" at bounding box center [817, 368] width 144 height 68
